Goal: Use online tool/utility: Utilize a website feature to perform a specific function

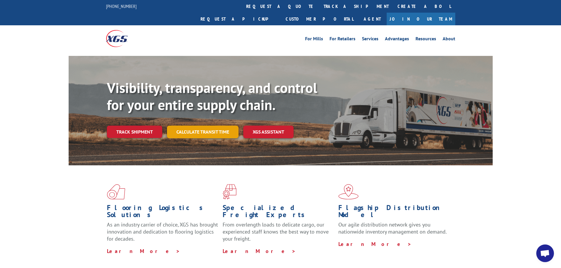
click at [201, 126] on link "Calculate transit time" at bounding box center [203, 132] width 72 height 13
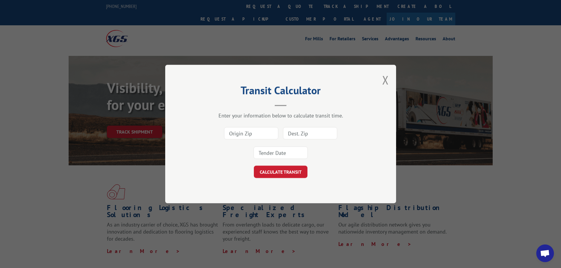
scroll to position [11127, 0]
click at [236, 132] on input at bounding box center [251, 133] width 54 height 12
type input "92570"
click at [291, 135] on input at bounding box center [310, 133] width 54 height 12
type input "94103"
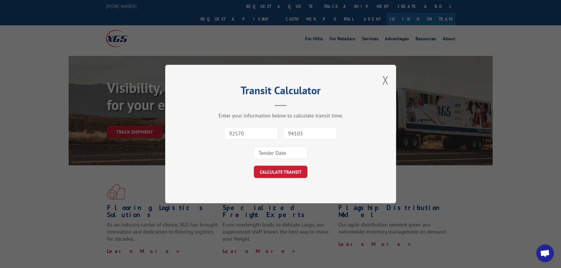
click at [277, 154] on input at bounding box center [281, 153] width 54 height 12
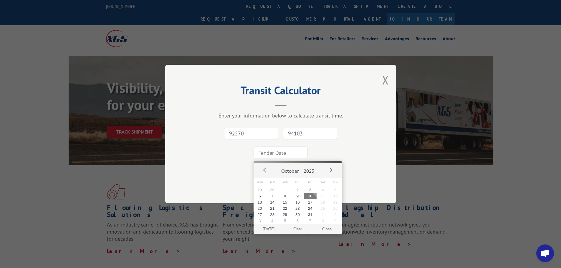
click at [311, 196] on button "10" at bounding box center [310, 196] width 13 height 6
type input "[DATE]"
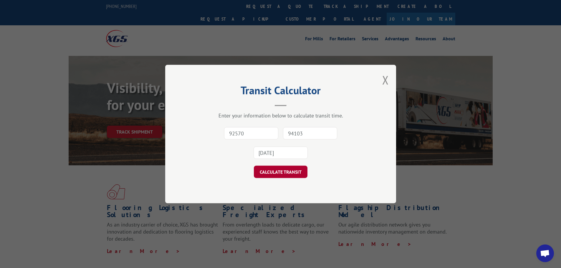
click at [283, 176] on button "CALCULATE TRANSIT" at bounding box center [281, 172] width 54 height 12
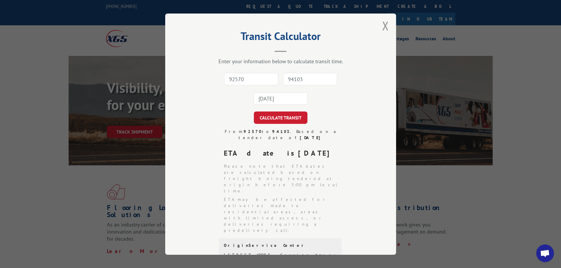
scroll to position [0, 0]
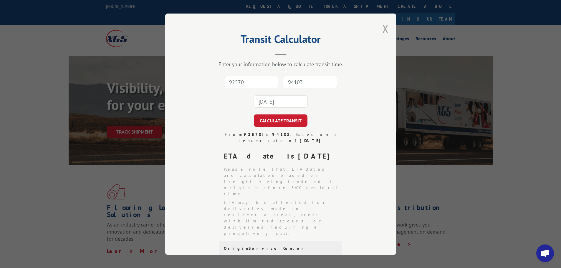
click at [383, 30] on button "Close modal" at bounding box center [385, 29] width 6 height 16
